Goal: Information Seeking & Learning: Stay updated

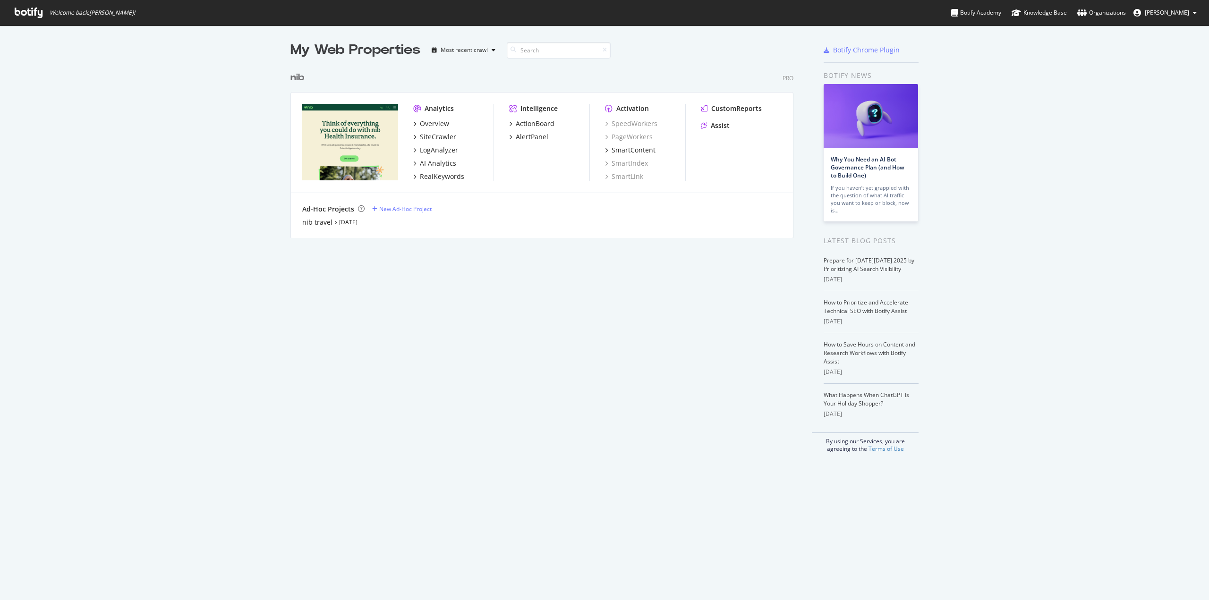
scroll to position [593, 1195]
click at [522, 137] on div "AlertPanel" at bounding box center [532, 136] width 33 height 9
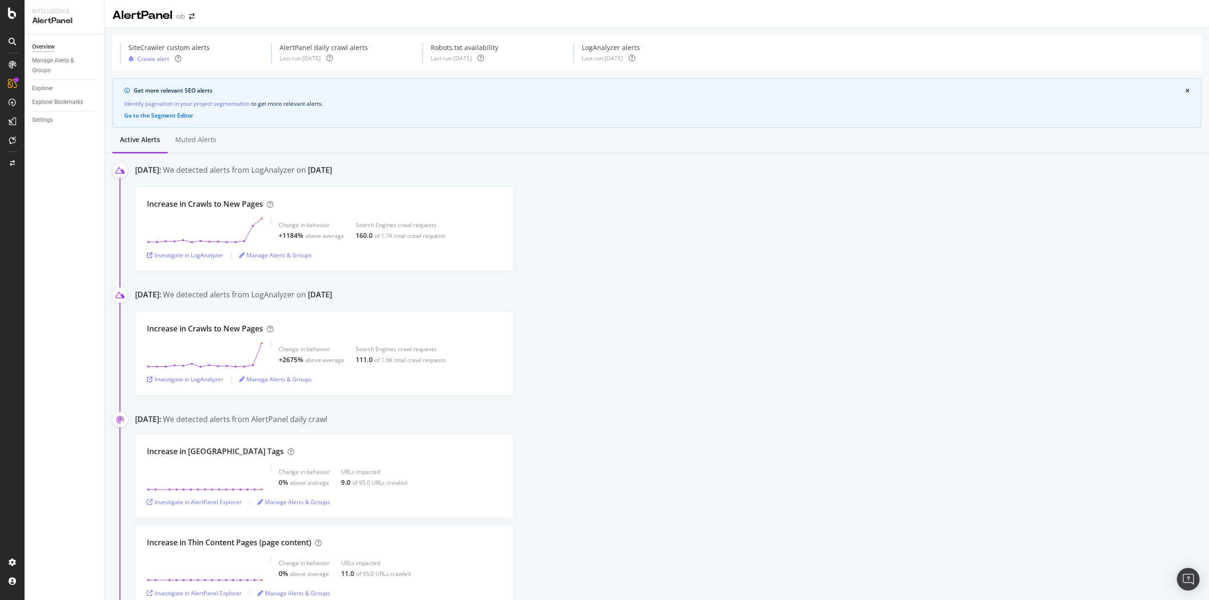
click at [653, 242] on div "Increase in Crawls to New Pages Change in behavior +1184% above average Search …" at bounding box center [672, 229] width 1074 height 84
